Goal: Entertainment & Leisure: Consume media (video, audio)

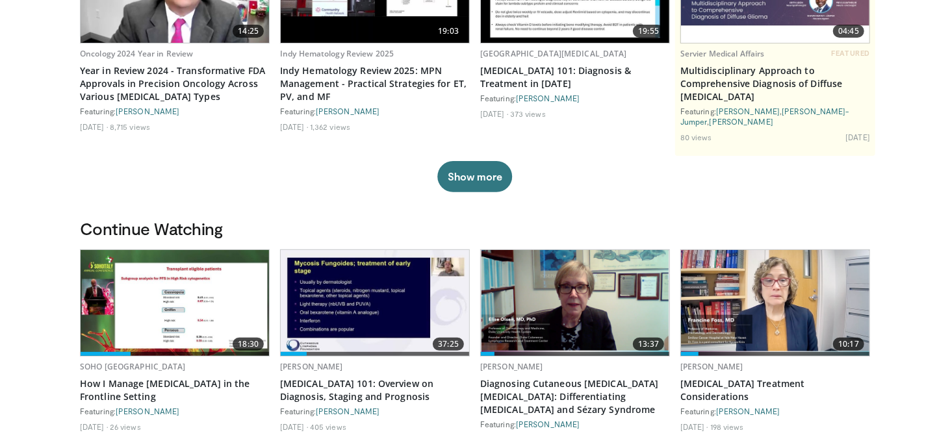
scroll to position [260, 0]
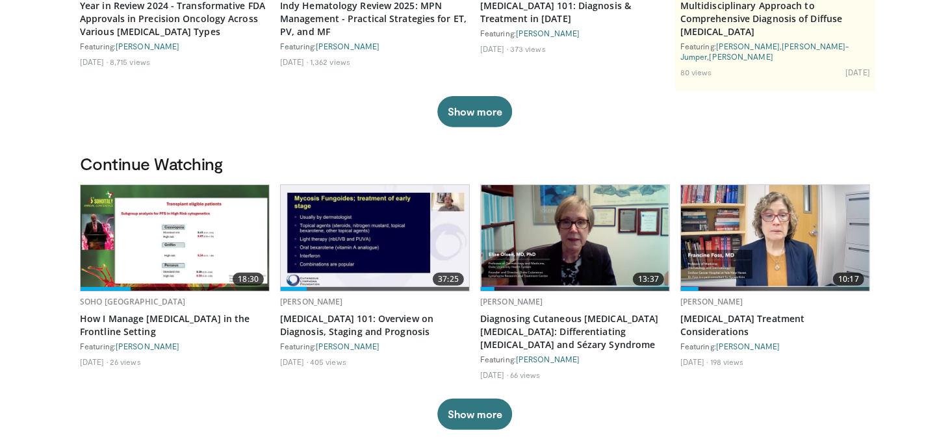
click at [167, 224] on img at bounding box center [175, 238] width 188 height 106
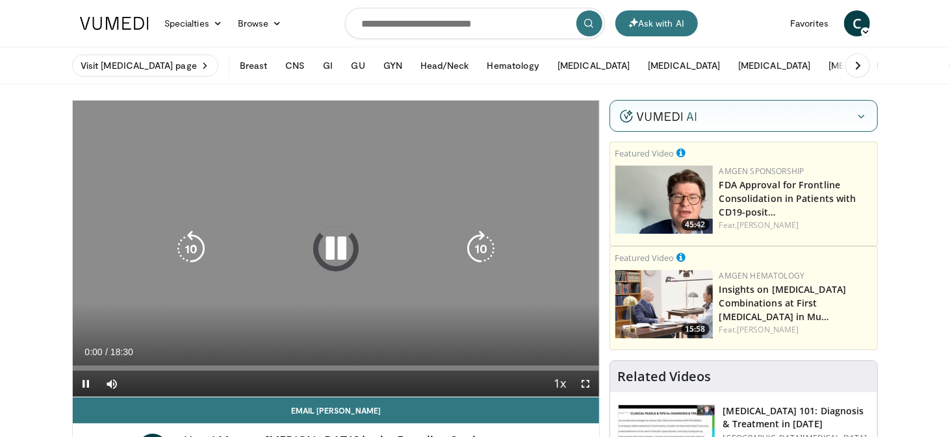
click at [333, 246] on icon "Video Player" at bounding box center [336, 249] width 36 height 36
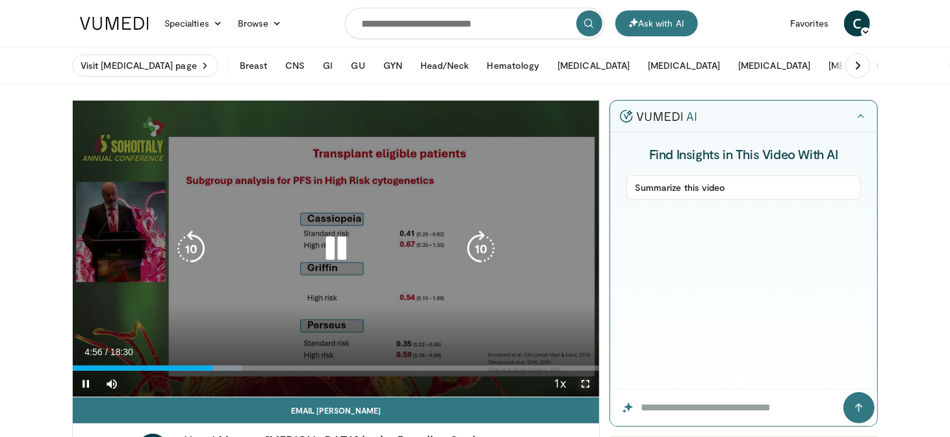
click at [581, 379] on span "Video Player" at bounding box center [586, 384] width 26 height 26
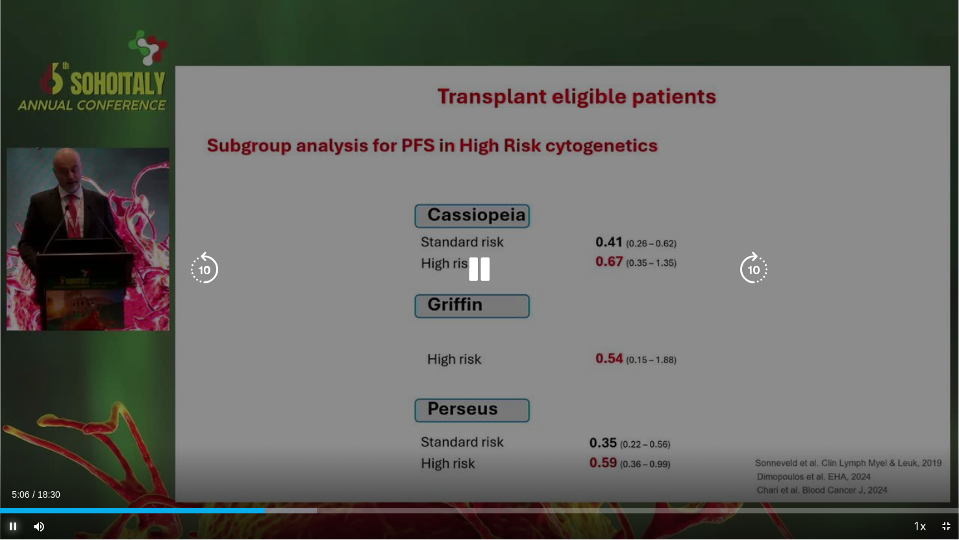
click at [12, 437] on span "Video Player" at bounding box center [13, 526] width 26 height 26
click at [472, 269] on icon "Video Player" at bounding box center [480, 269] width 36 height 36
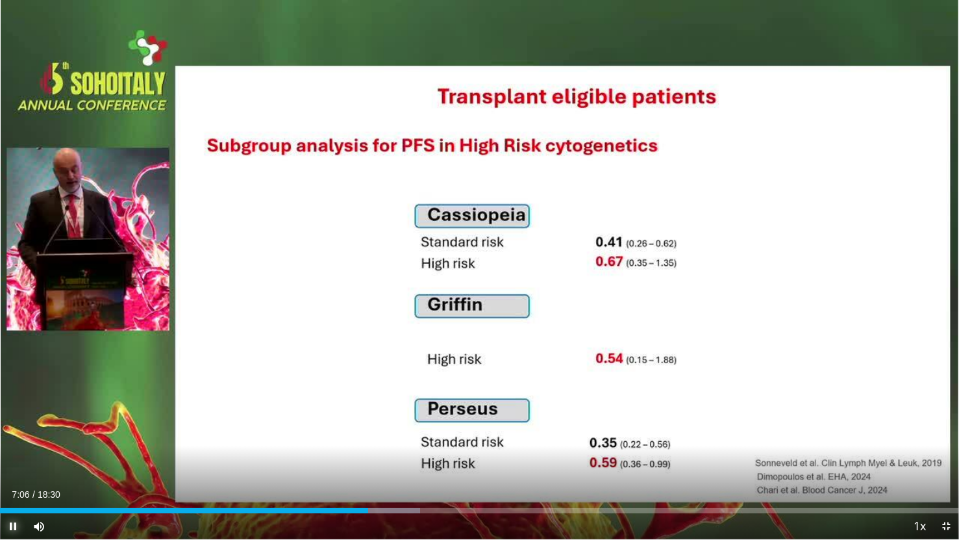
click at [12, 437] on span "Video Player" at bounding box center [13, 526] width 26 height 26
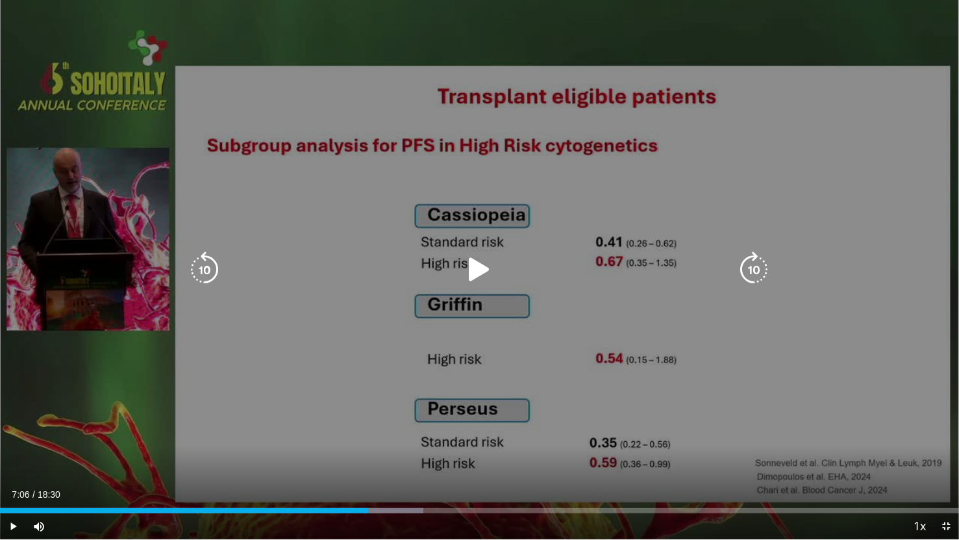
click at [821, 285] on div "10 seconds Tap to unmute" at bounding box center [479, 269] width 959 height 539
click at [460, 264] on div "Video Player" at bounding box center [480, 270] width 576 height 26
click at [481, 266] on icon "Video Player" at bounding box center [480, 269] width 36 height 36
click at [509, 304] on div "10 seconds Tap to unmute" at bounding box center [479, 269] width 959 height 539
click at [609, 266] on div "Video Player" at bounding box center [480, 270] width 576 height 26
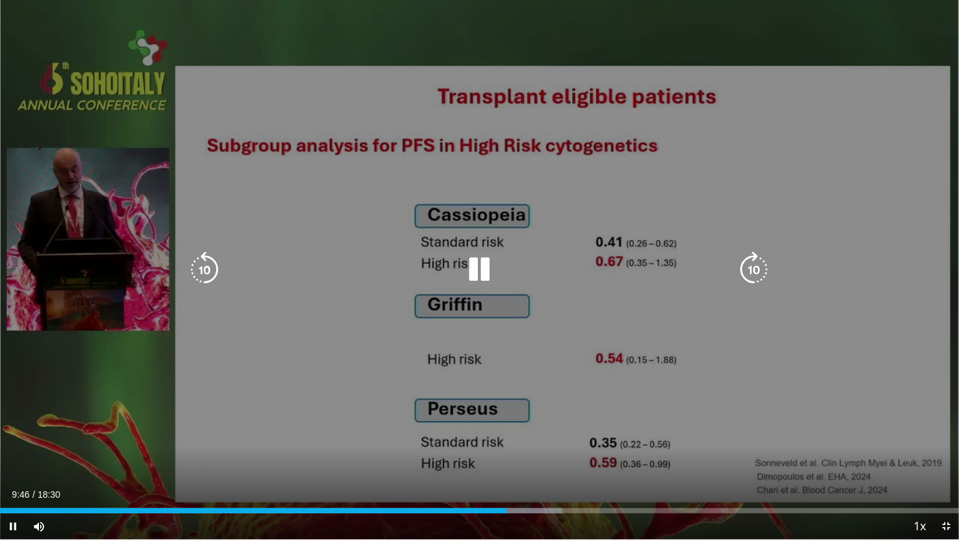
click at [477, 265] on icon "Video Player" at bounding box center [480, 269] width 36 height 36
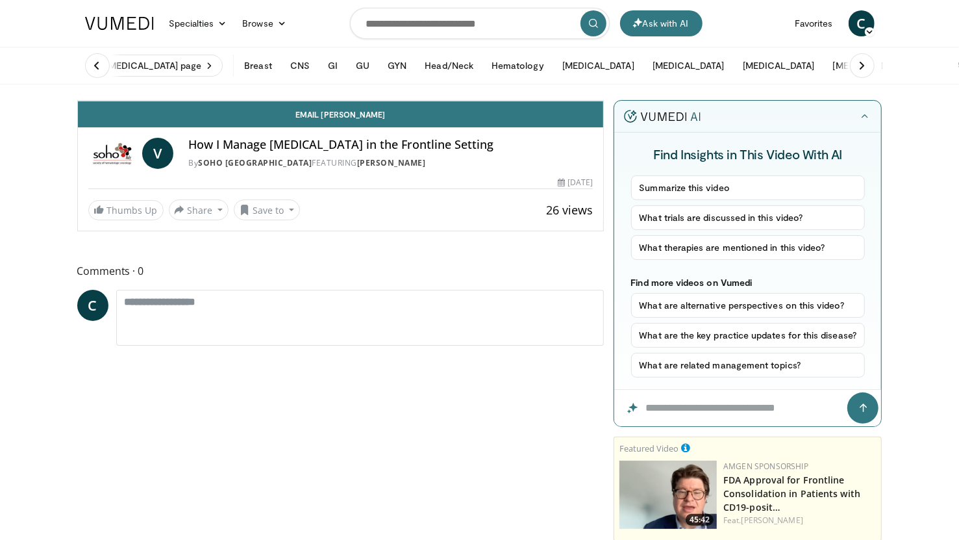
click at [471, 101] on div "10 seconds Tap to unmute" at bounding box center [341, 101] width 526 height 0
click at [451, 101] on div "10 seconds Tap to unmute" at bounding box center [341, 101] width 526 height 0
click at [603, 101] on span "Video Player" at bounding box center [590, 88] width 26 height 26
